Goal: Task Accomplishment & Management: Manage account settings

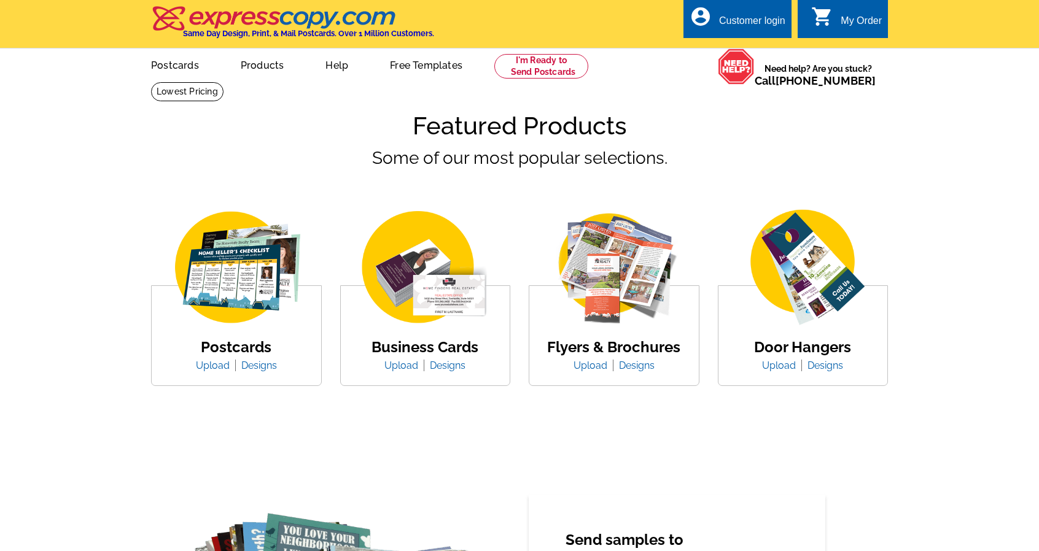
click at [749, 33] on div "Customer login" at bounding box center [752, 23] width 66 height 17
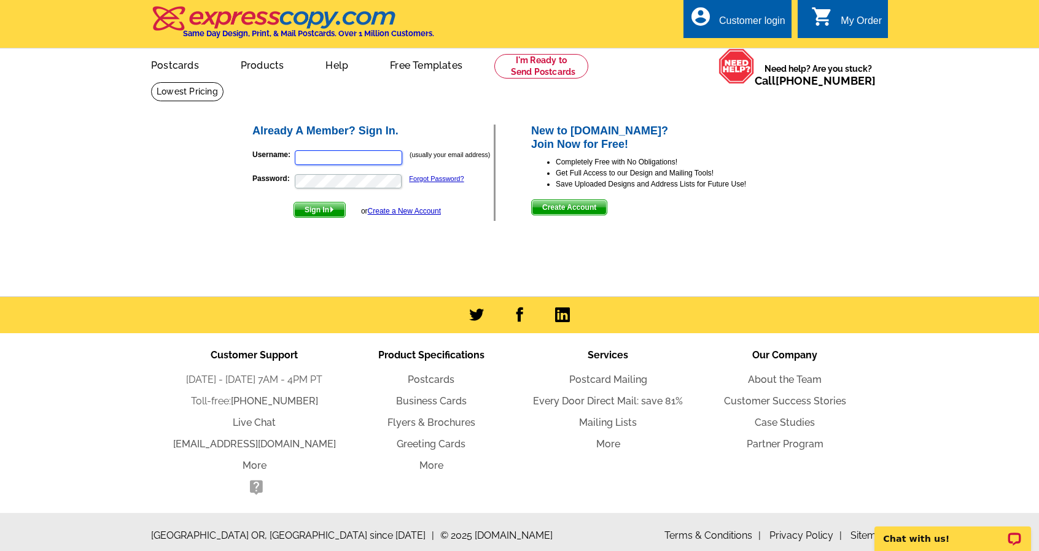
type input "davisdickson@gmail.com"
click at [328, 212] on span "Sign In" at bounding box center [319, 210] width 51 height 15
